Goal: Check status: Check status

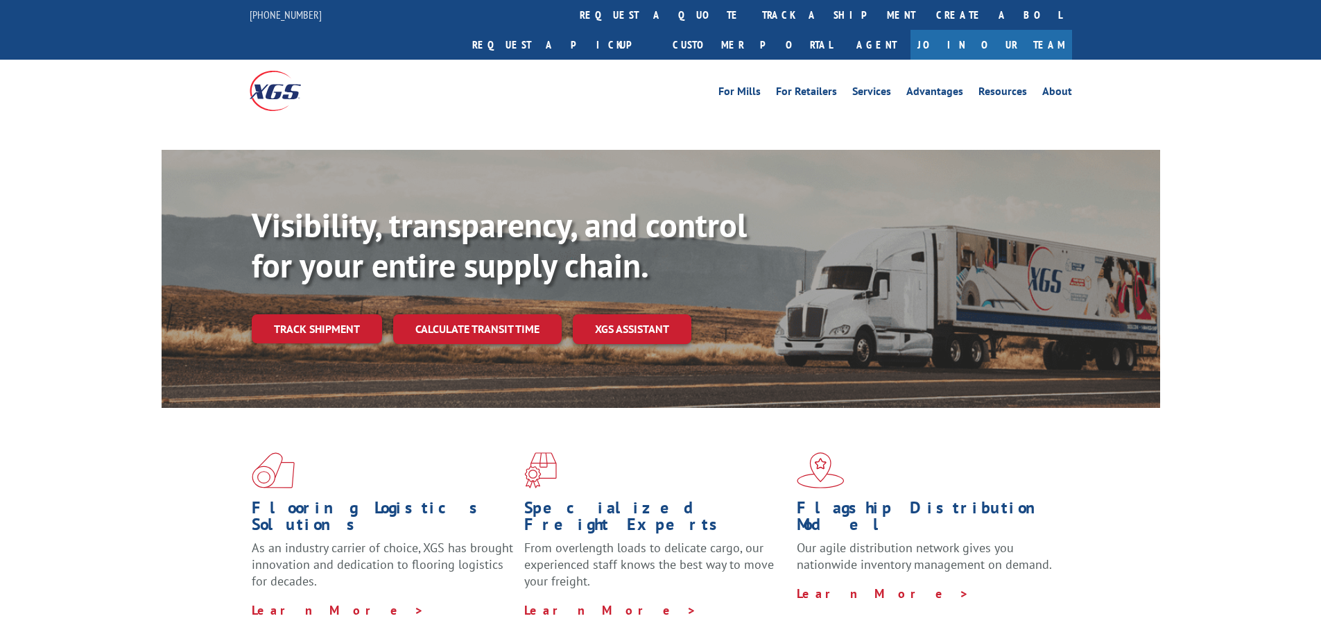
click at [752, 19] on link "track a shipment" at bounding box center [839, 15] width 174 height 30
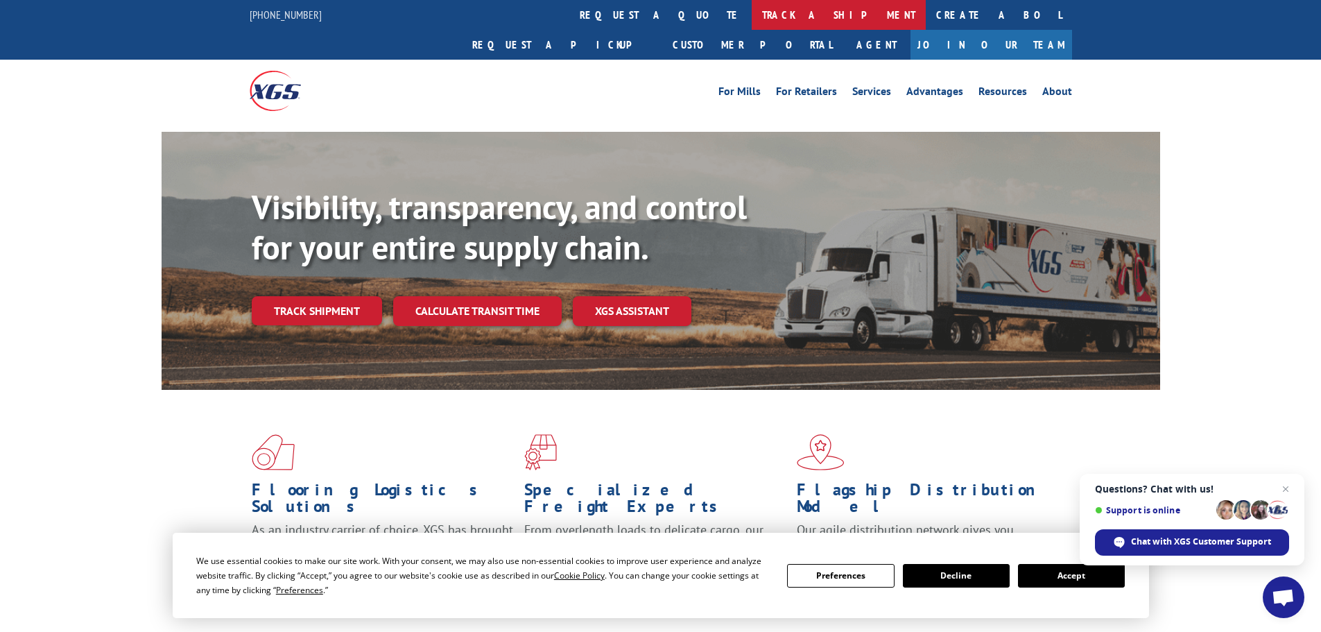
click at [752, 11] on link "track a shipment" at bounding box center [839, 15] width 174 height 30
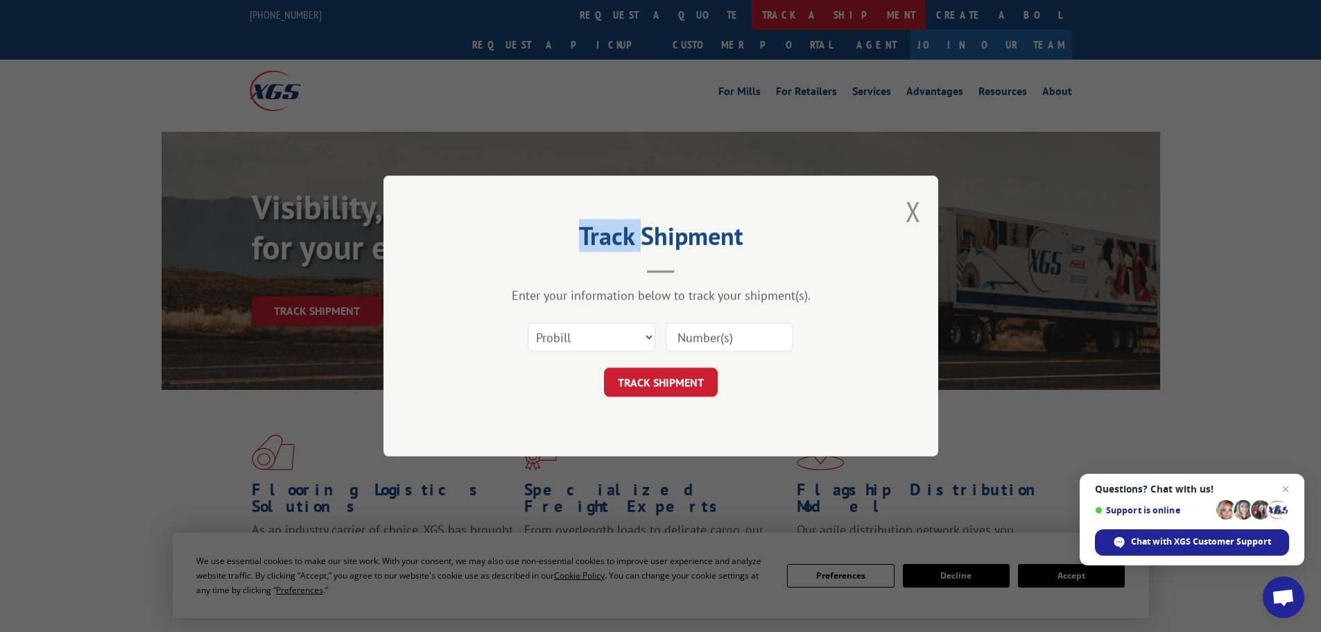
click at [602, 11] on div "Track Shipment Enter your information below to track your shipment(s). Select c…" at bounding box center [660, 316] width 1321 height 632
click at [647, 335] on select "Select category... Probill BOL PO" at bounding box center [592, 337] width 128 height 29
select select "bol"
click at [528, 323] on select "Select category... Probill BOL PO" at bounding box center [592, 337] width 128 height 29
click at [680, 337] on input at bounding box center [730, 337] width 128 height 29
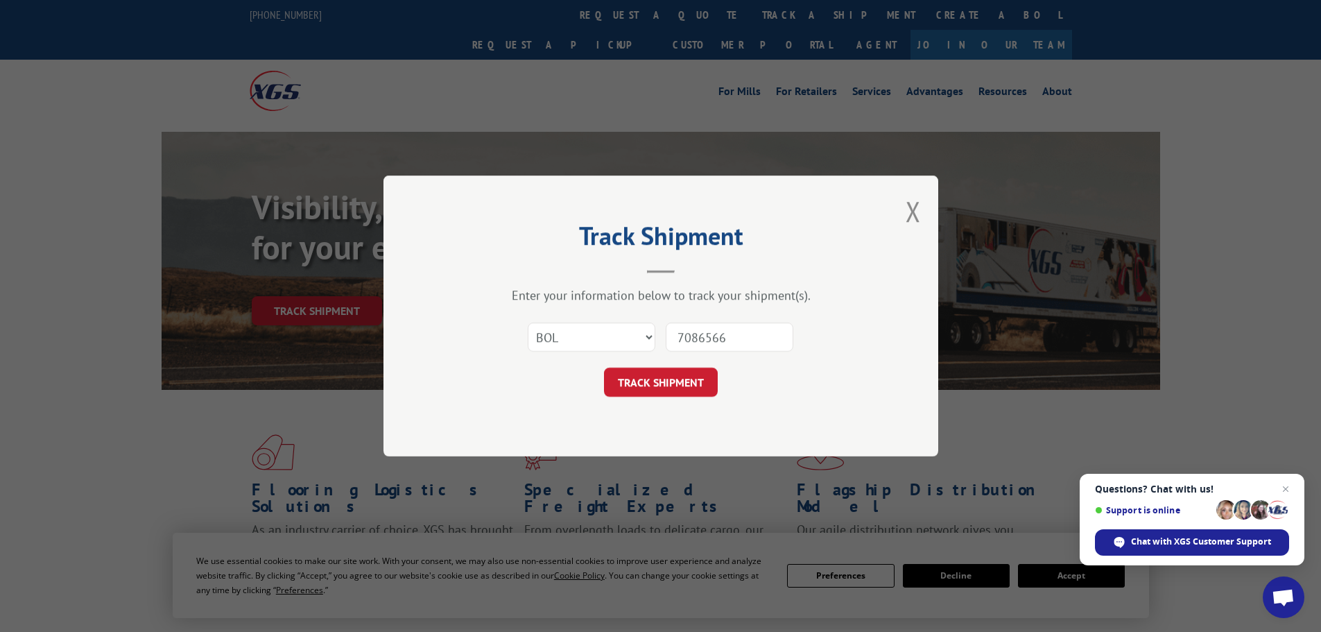
type input "7086566"
click at [604, 368] on button "TRACK SHIPMENT" at bounding box center [661, 382] width 114 height 29
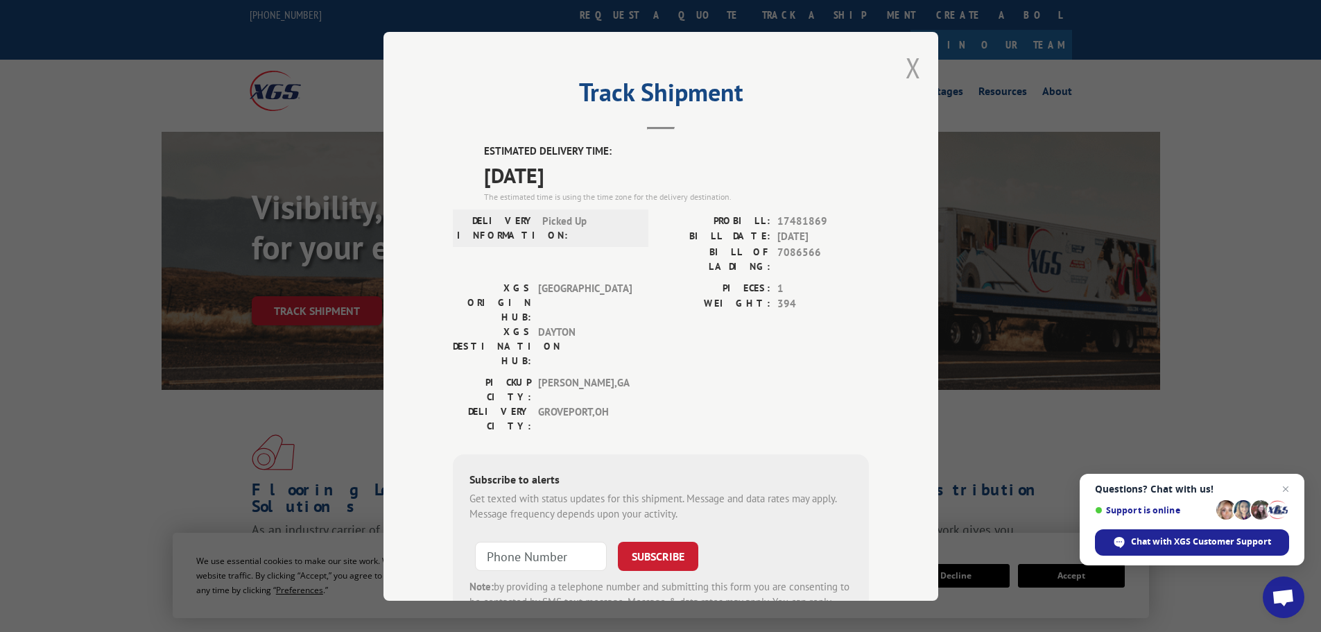
click at [907, 67] on button "Close modal" at bounding box center [913, 67] width 15 height 37
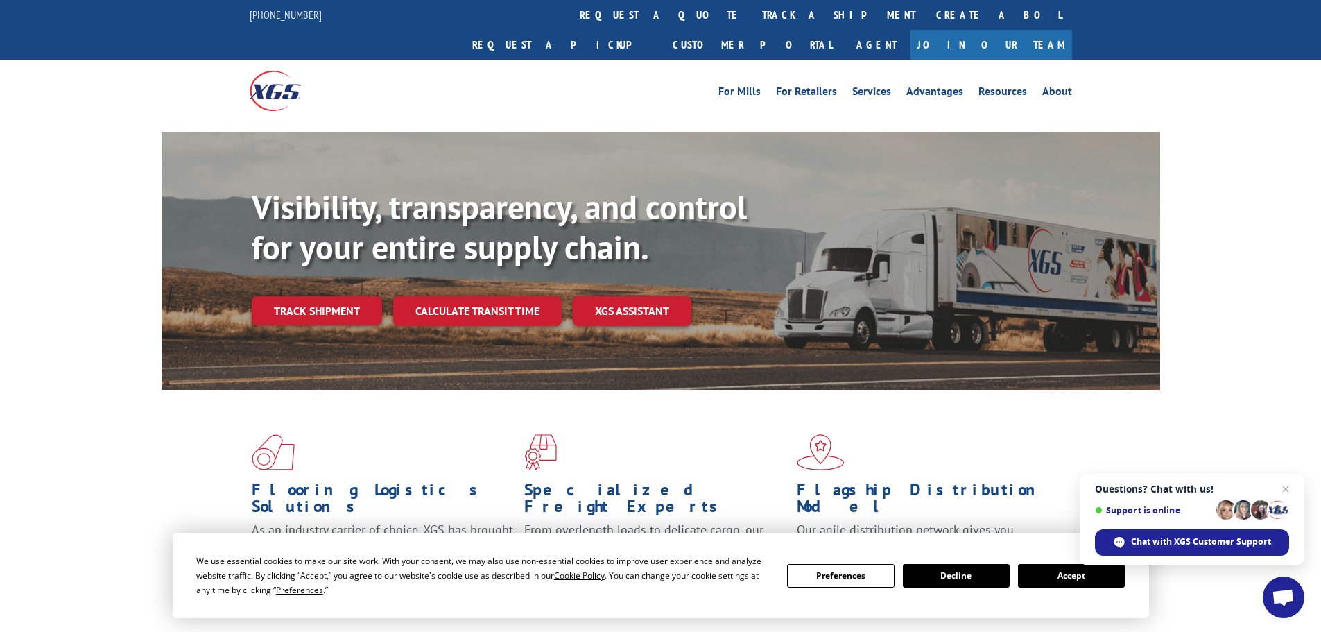
click at [752, 18] on link "track a shipment" at bounding box center [839, 15] width 174 height 30
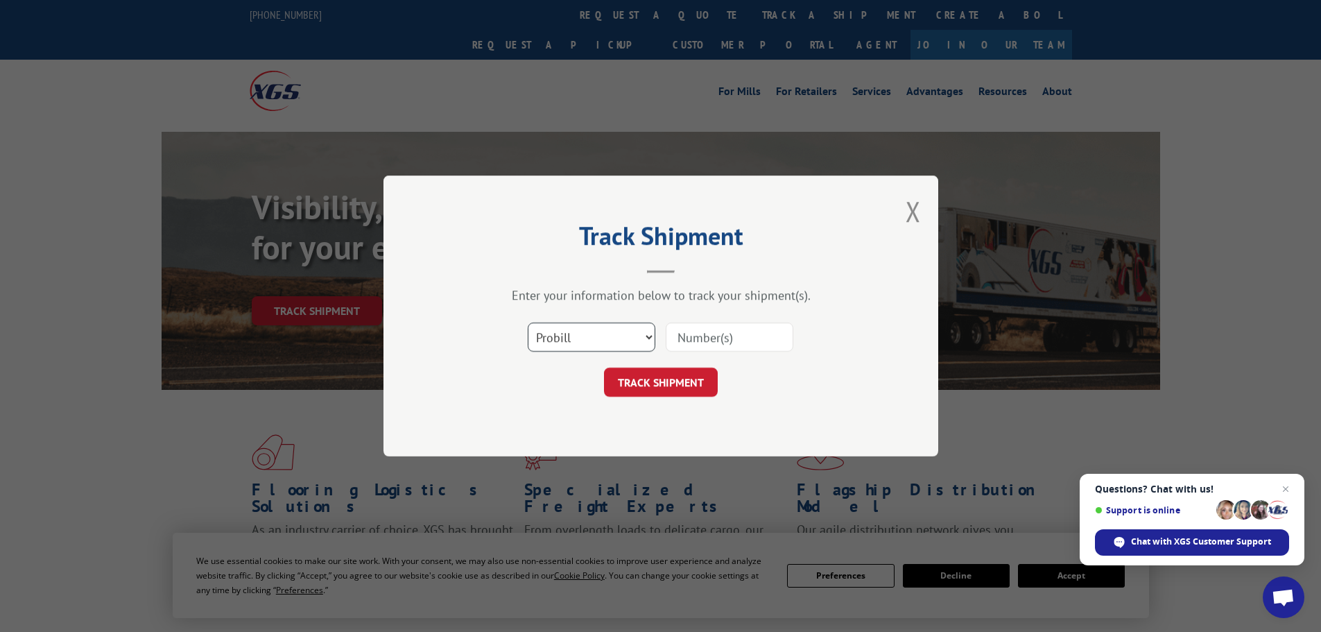
click at [646, 340] on select "Select category... Probill BOL PO" at bounding box center [592, 337] width 128 height 29
select select "bol"
click at [528, 323] on select "Select category... Probill BOL PO" at bounding box center [592, 337] width 128 height 29
click at [688, 336] on input at bounding box center [730, 337] width 128 height 29
type input "7075457"
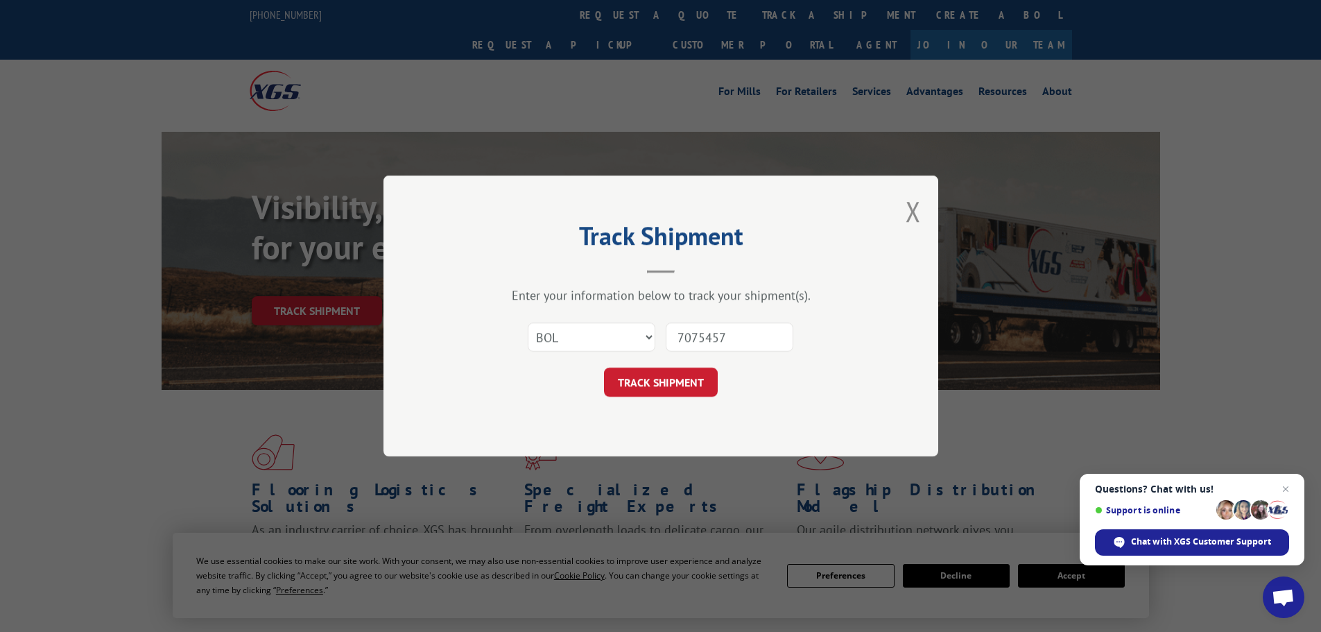
click button "TRACK SHIPMENT" at bounding box center [661, 382] width 114 height 29
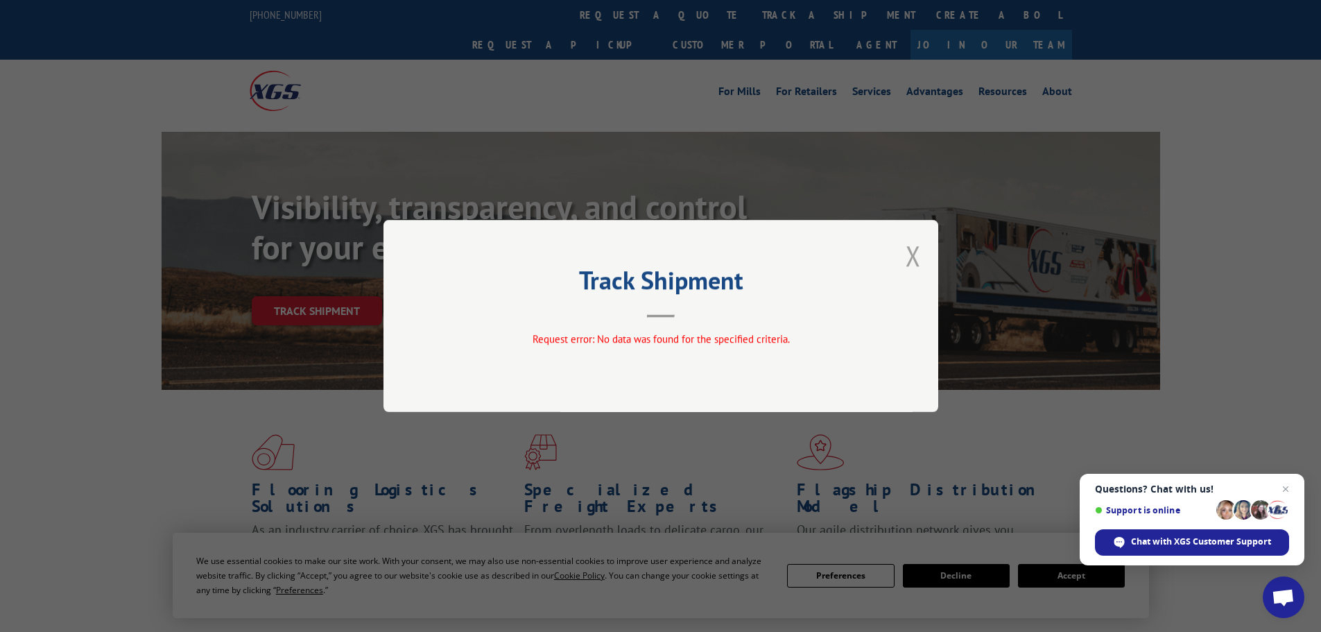
click at [912, 252] on button "Close modal" at bounding box center [913, 255] width 15 height 37
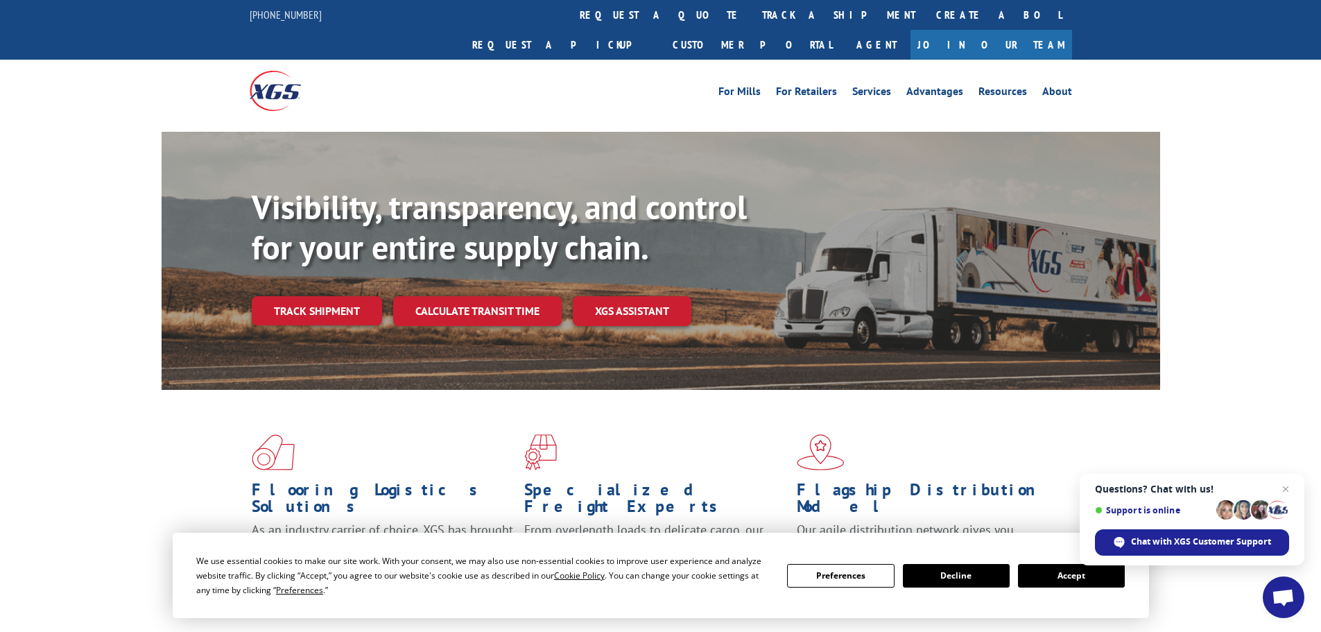
click at [752, 17] on link "track a shipment" at bounding box center [839, 15] width 174 height 30
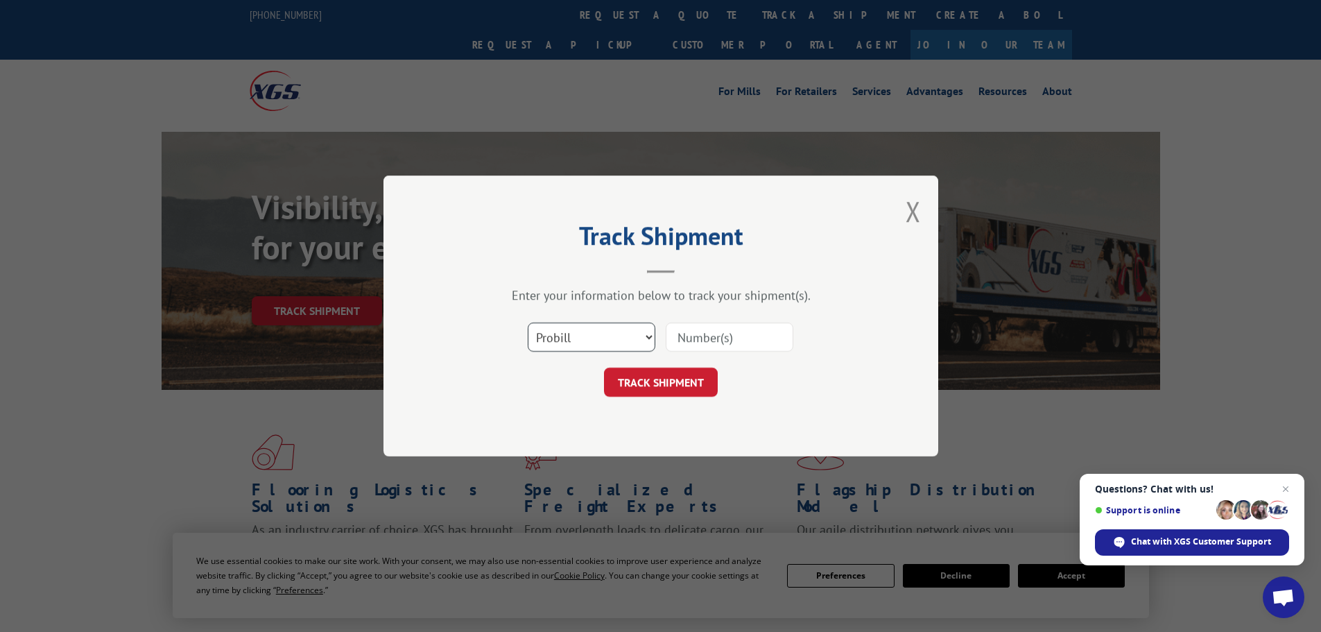
click at [647, 333] on select "Select category... Probill BOL PO" at bounding box center [592, 337] width 128 height 29
select select "bol"
click at [528, 323] on select "Select category... Probill BOL PO" at bounding box center [592, 337] width 128 height 29
click at [685, 341] on input at bounding box center [730, 337] width 128 height 29
type input "486925"
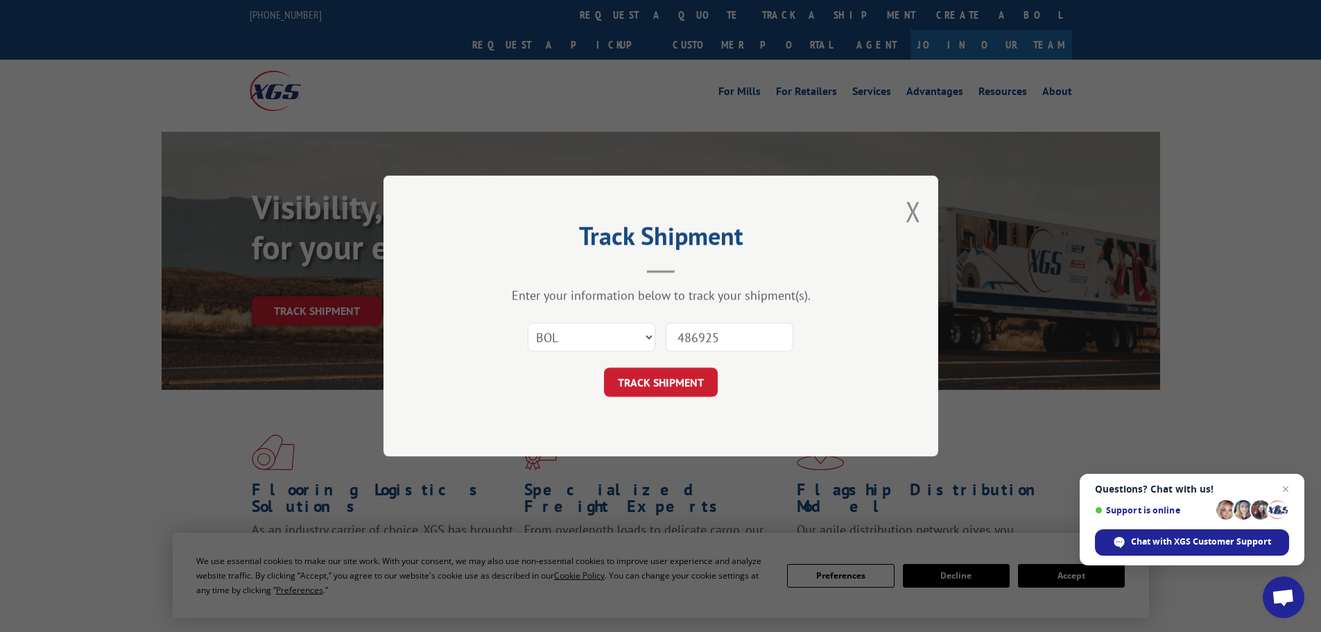
click at [604, 368] on button "TRACK SHIPMENT" at bounding box center [661, 382] width 114 height 29
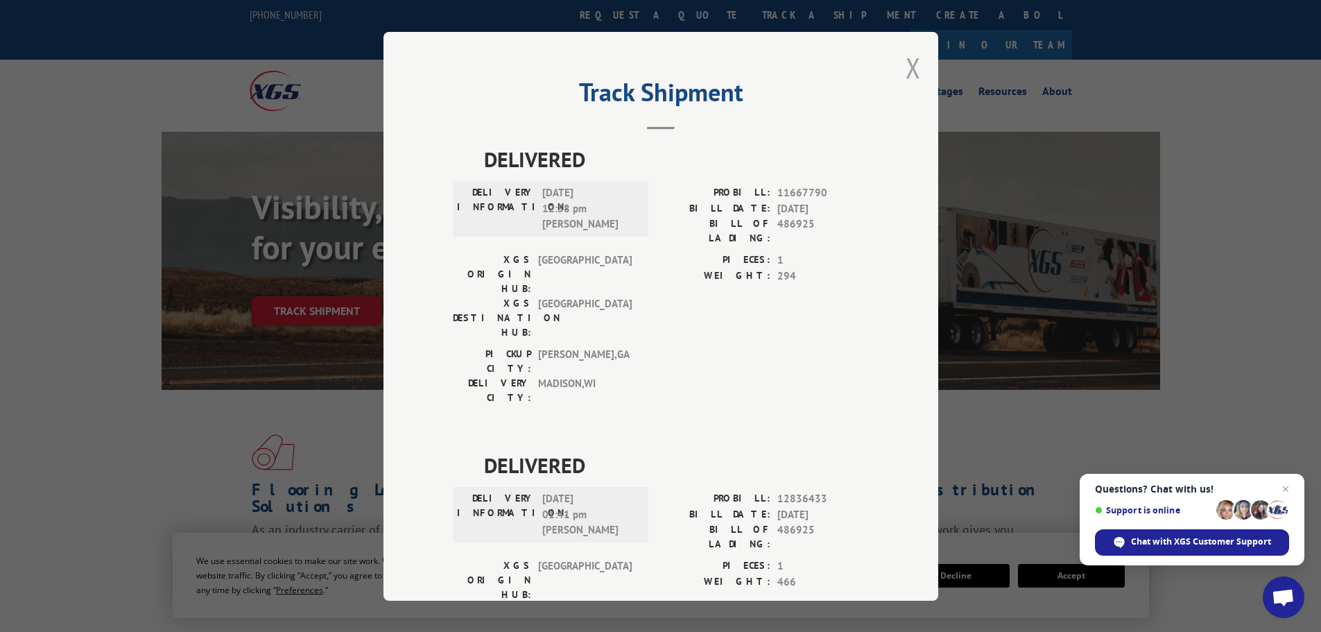
click at [911, 65] on button "Close modal" at bounding box center [913, 67] width 15 height 37
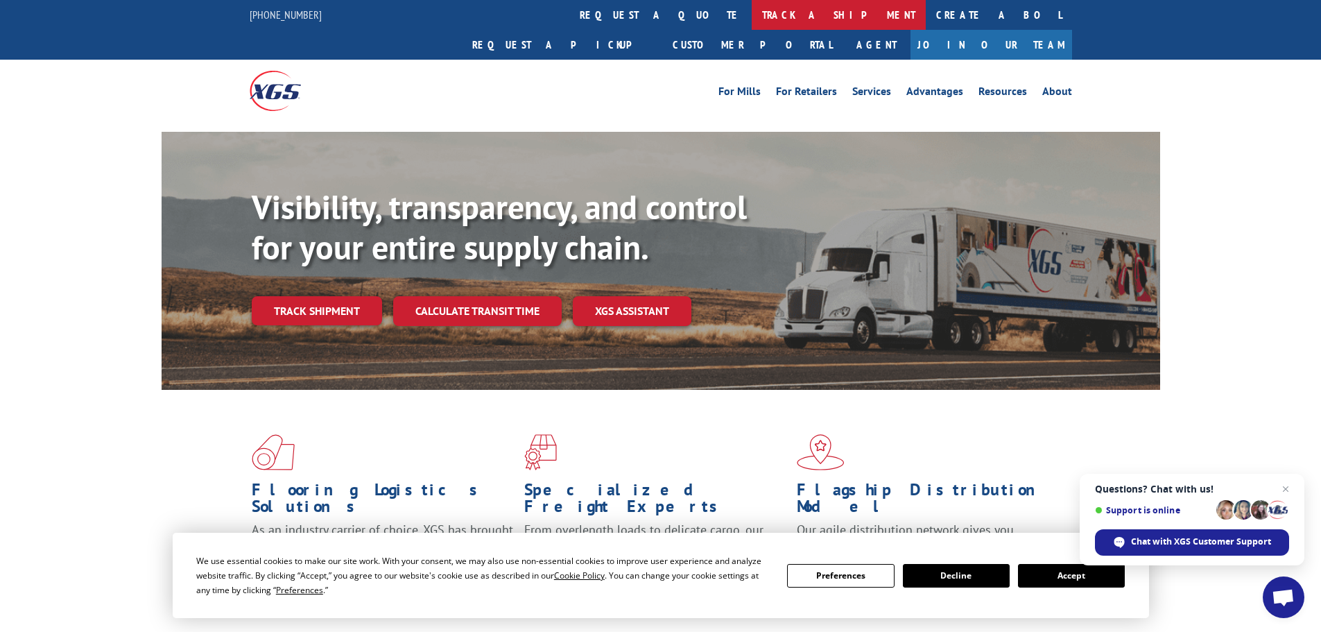
click at [752, 12] on link "track a shipment" at bounding box center [839, 15] width 174 height 30
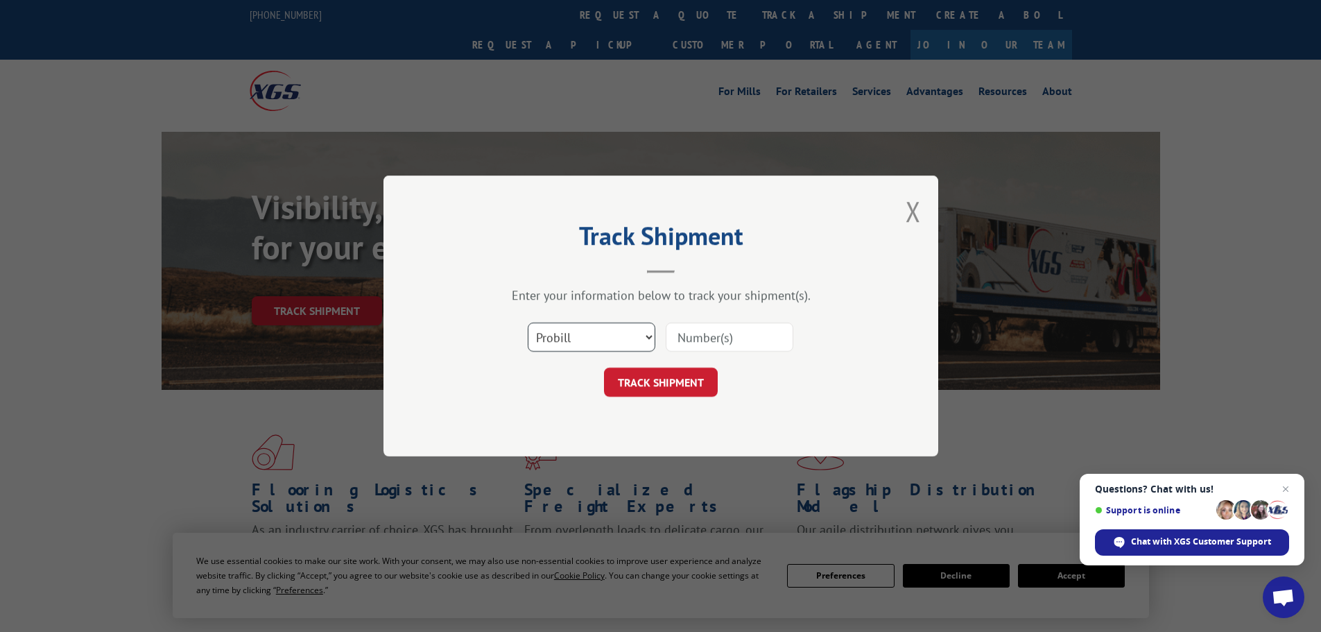
click at [649, 343] on select "Select category... Probill BOL PO" at bounding box center [592, 337] width 128 height 29
select select "bol"
click at [528, 323] on select "Select category... Probill BOL PO" at bounding box center [592, 337] width 128 height 29
drag, startPoint x: 691, startPoint y: 345, endPoint x: 708, endPoint y: 311, distance: 37.2
click at [700, 328] on input at bounding box center [730, 337] width 128 height 29
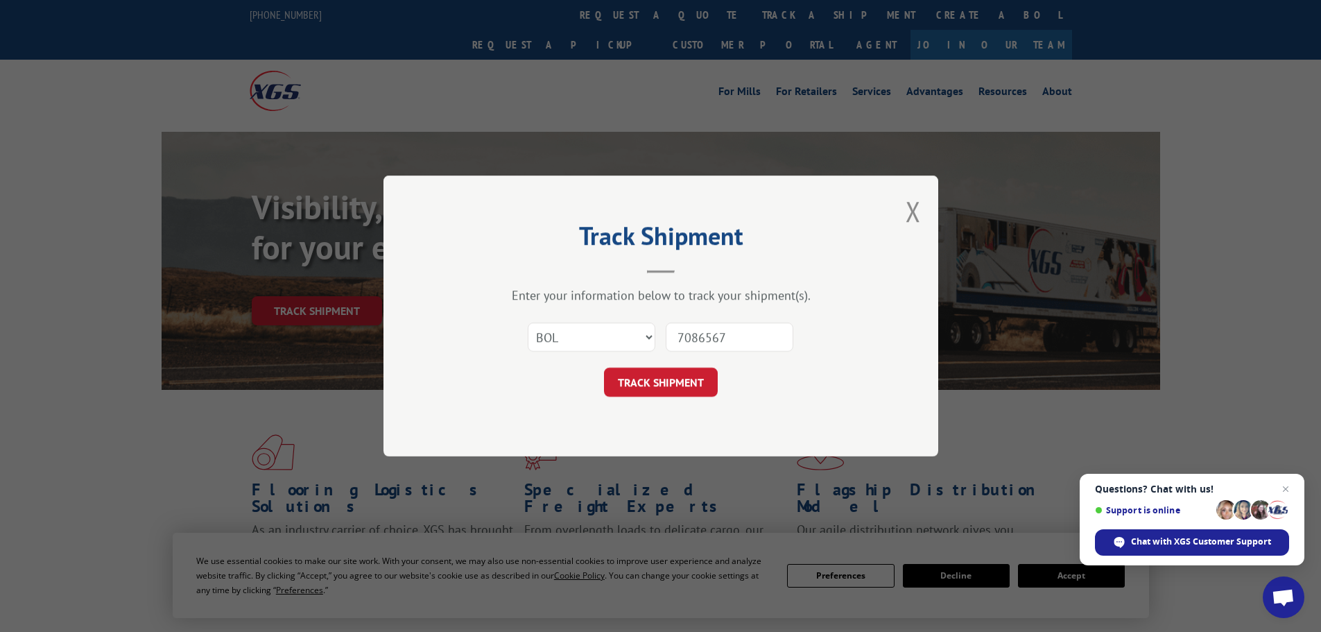
type input "7086567"
click at [604, 368] on button "TRACK SHIPMENT" at bounding box center [661, 382] width 114 height 29
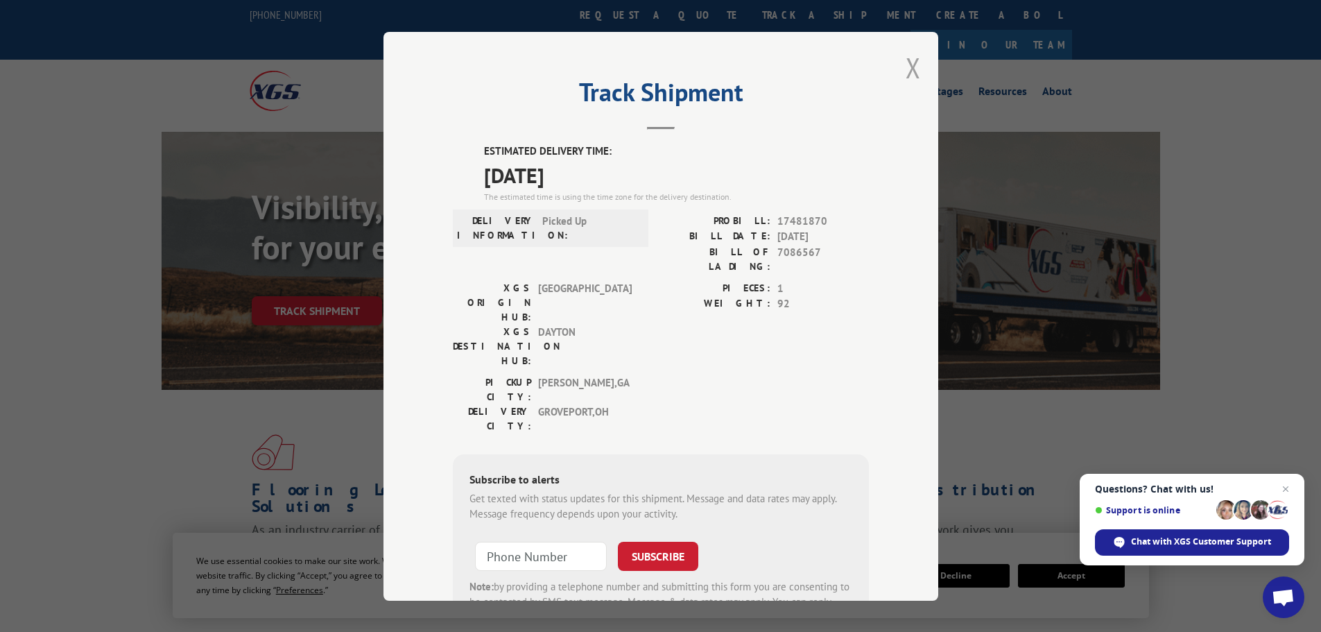
click at [912, 65] on button "Close modal" at bounding box center [913, 67] width 15 height 37
